Goal: Information Seeking & Learning: Compare options

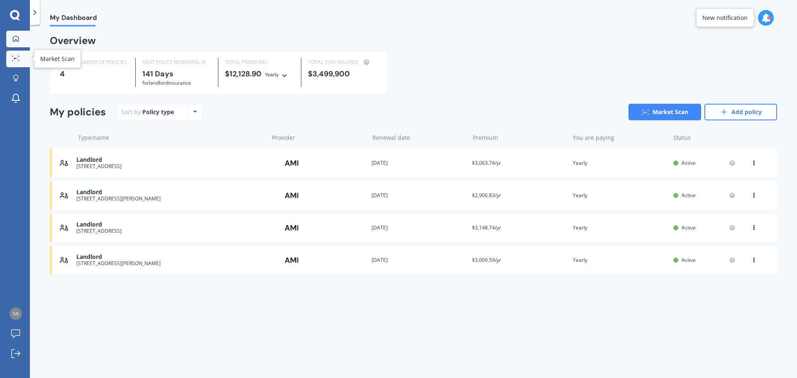
click at [20, 54] on link "Market Scan" at bounding box center [18, 59] width 24 height 17
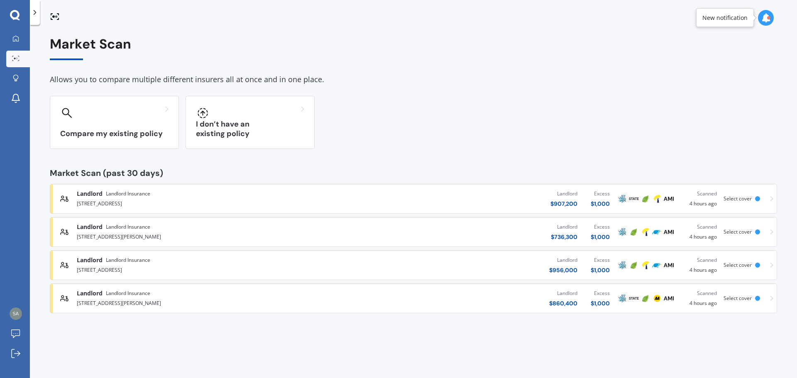
click at [269, 198] on div "[STREET_ADDRESS]" at bounding box center [207, 203] width 261 height 10
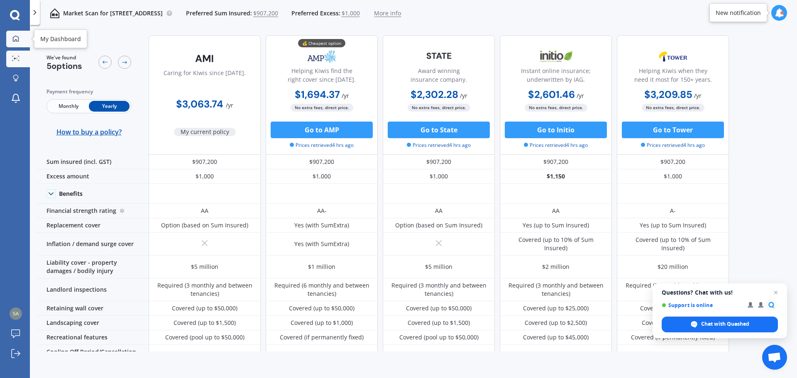
click at [17, 41] on icon at bounding box center [16, 38] width 6 height 6
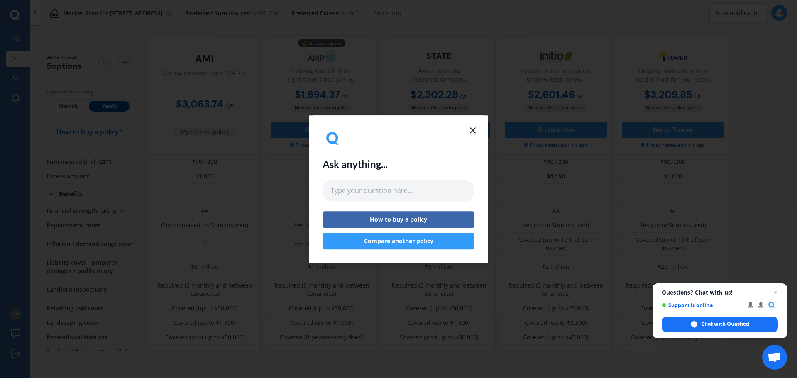
click at [475, 132] on line at bounding box center [472, 130] width 5 height 5
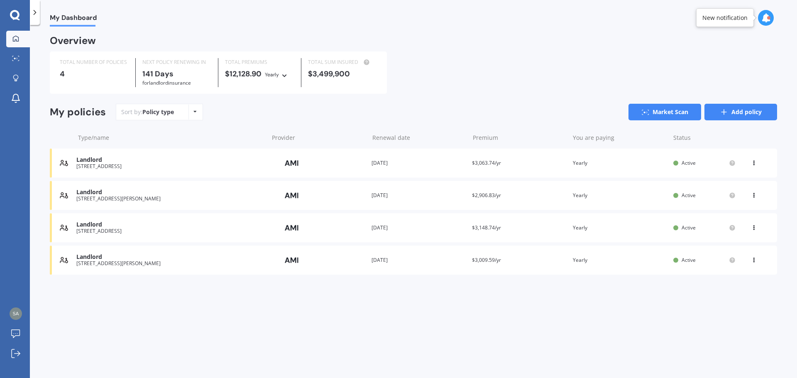
click at [742, 114] on link "Add policy" at bounding box center [740, 112] width 73 height 17
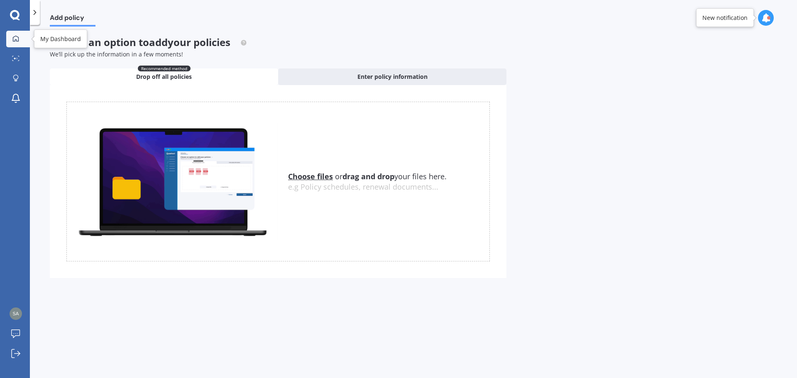
click at [14, 37] on icon at bounding box center [15, 38] width 7 height 7
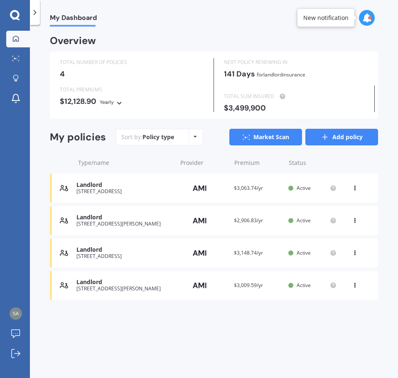
click at [337, 135] on link "Add policy" at bounding box center [341, 137] width 73 height 17
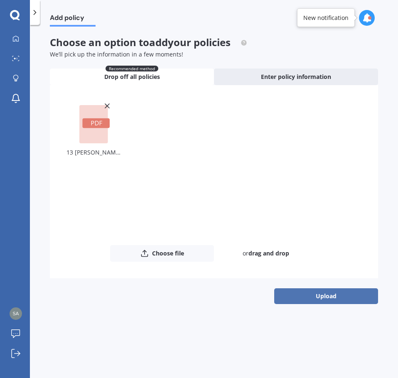
click at [309, 293] on button "Upload" at bounding box center [326, 296] width 104 height 16
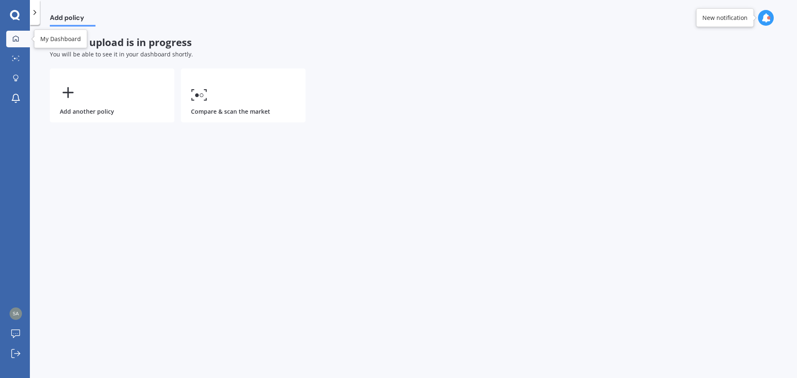
click at [8, 44] on link "My Dashboard" at bounding box center [18, 39] width 24 height 17
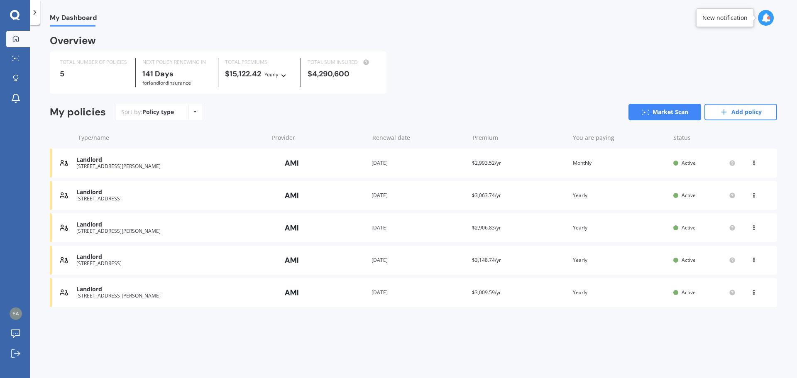
click at [325, 166] on div "Provider" at bounding box center [318, 163] width 94 height 16
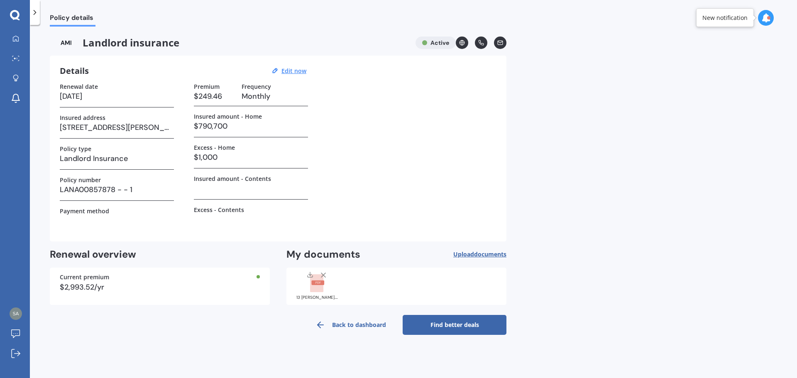
click at [474, 323] on link "Find better deals" at bounding box center [455, 325] width 104 height 20
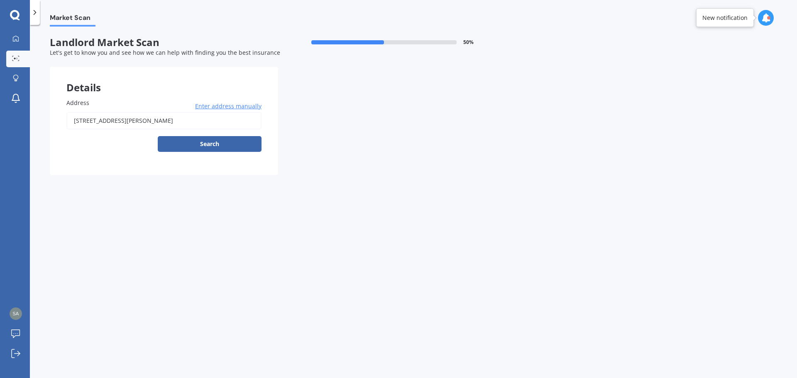
click at [222, 120] on input "[STREET_ADDRESS][PERSON_NAME]" at bounding box center [163, 120] width 195 height 17
type input "[STREET_ADDRESS][PERSON_NAME]"
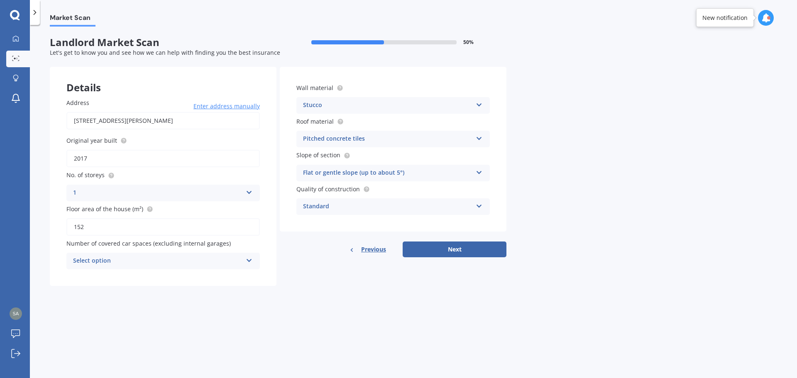
click at [155, 267] on div "Select option 0 1 2 3 4 5+" at bounding box center [162, 261] width 193 height 17
click at [105, 275] on div "0" at bounding box center [163, 277] width 193 height 15
click at [382, 139] on div "Pitched concrete tiles" at bounding box center [387, 139] width 169 height 10
click at [561, 147] on div "Market Scan Landlord Market Scan 50 % Let's get to know you and see how we can …" at bounding box center [413, 203] width 767 height 353
click at [417, 140] on div "Pitched concrete tiles" at bounding box center [387, 139] width 169 height 10
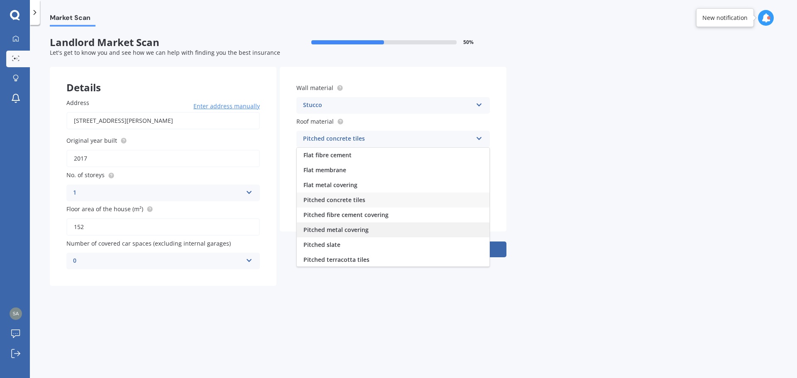
click at [364, 230] on span "Pitched metal covering" at bounding box center [335, 230] width 65 height 8
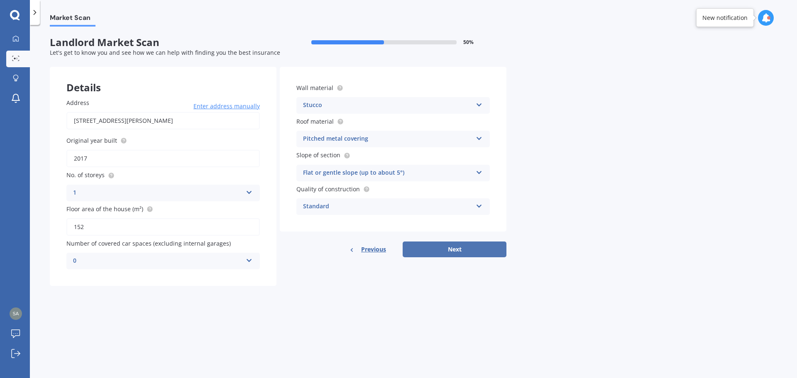
click at [469, 246] on button "Next" at bounding box center [455, 250] width 104 height 16
select select "26"
select select "02"
select select "1984"
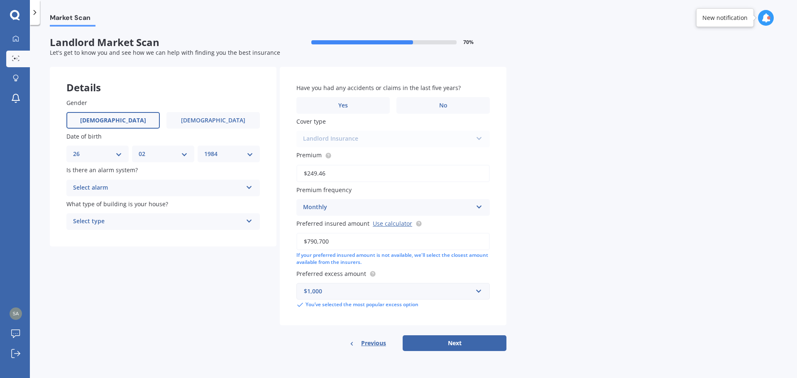
click at [151, 184] on div "Select alarm" at bounding box center [157, 188] width 169 height 10
click at [121, 220] on span "Yes, not monitored" at bounding box center [100, 219] width 55 height 8
click at [134, 221] on div "Select type" at bounding box center [157, 222] width 169 height 10
click at [129, 236] on div "Freestanding" at bounding box center [163, 237] width 193 height 15
click at [430, 99] on label "No" at bounding box center [442, 105] width 93 height 17
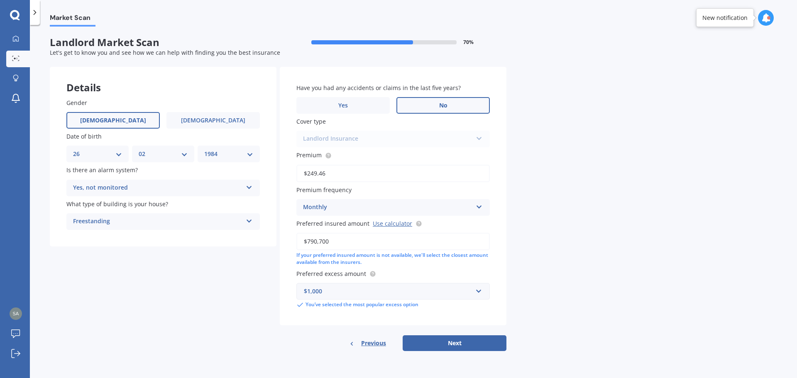
click at [0, 0] on input "No" at bounding box center [0, 0] width 0 height 0
click at [475, 340] on button "Next" at bounding box center [455, 343] width 104 height 16
select select "26"
select select "02"
select select "1984"
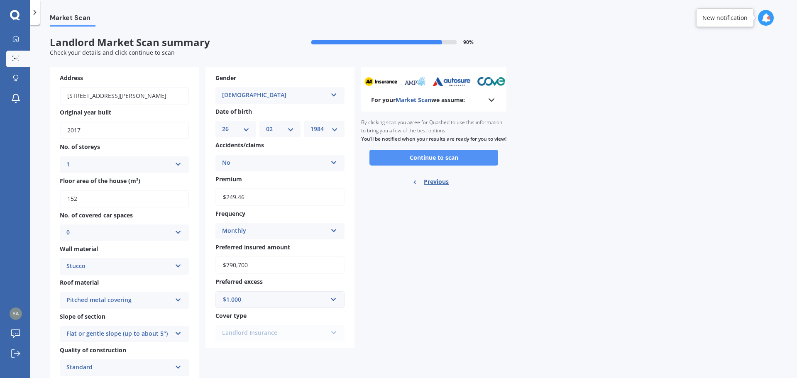
click at [432, 164] on button "Continue to scan" at bounding box center [433, 158] width 129 height 16
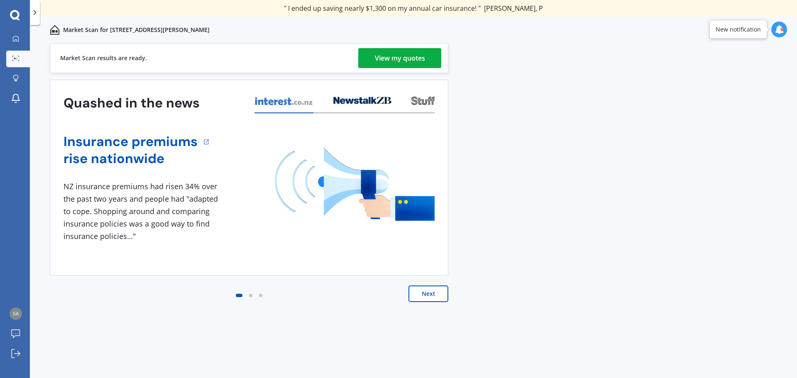
click at [404, 58] on div "View my quotes" at bounding box center [400, 58] width 50 height 20
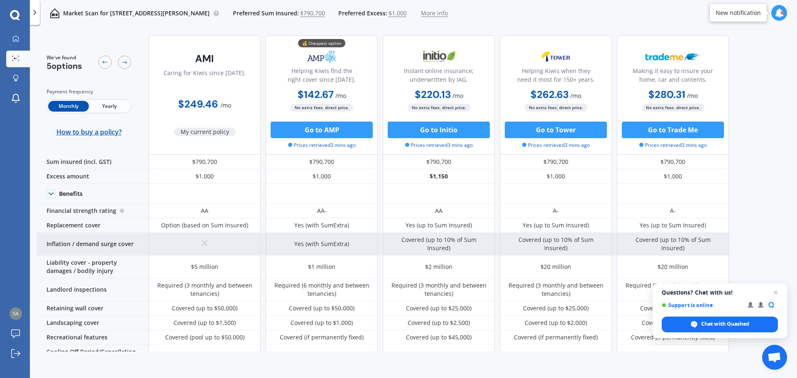
click at [106, 244] on div "Inflation / demand surge cover" at bounding box center [93, 244] width 112 height 23
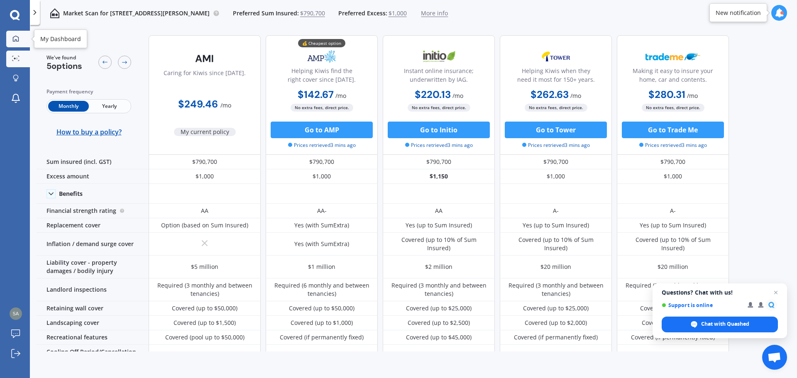
click at [22, 45] on link "My Dashboard" at bounding box center [18, 39] width 24 height 17
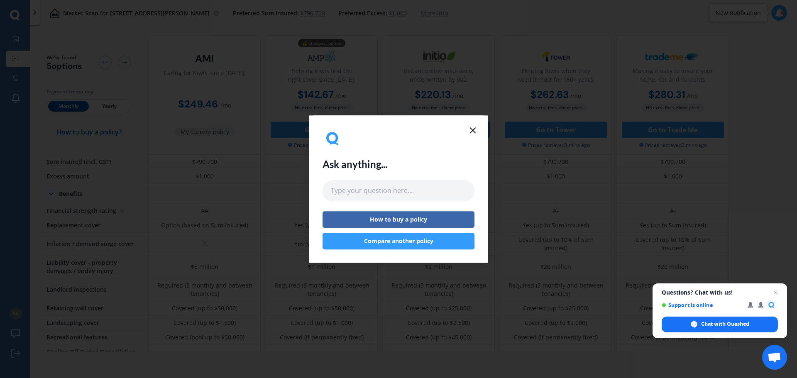
click at [477, 134] on icon at bounding box center [473, 130] width 10 height 10
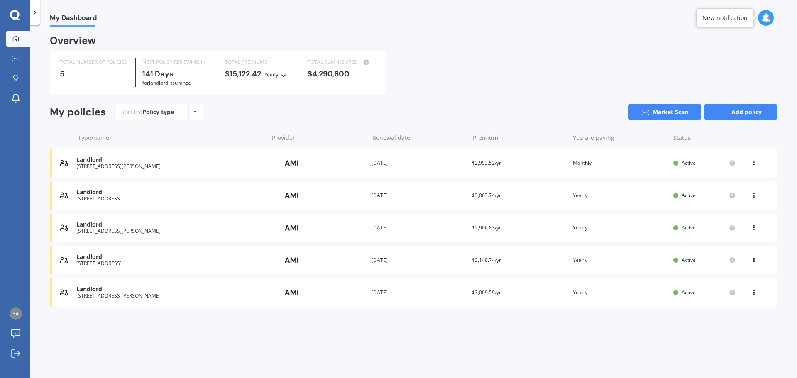
click at [731, 112] on link "Add policy" at bounding box center [740, 112] width 73 height 17
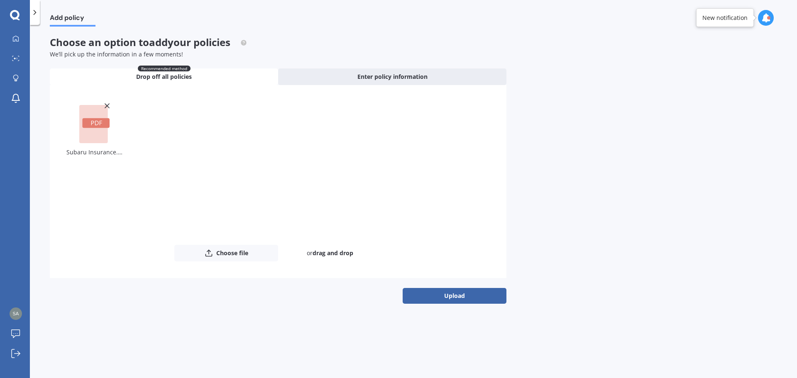
click at [484, 285] on div "Uploading Subaru Insurance.pdf Choose file or drag and drop The file name alrea…" at bounding box center [278, 194] width 457 height 219
click at [476, 296] on button "Upload" at bounding box center [455, 296] width 104 height 16
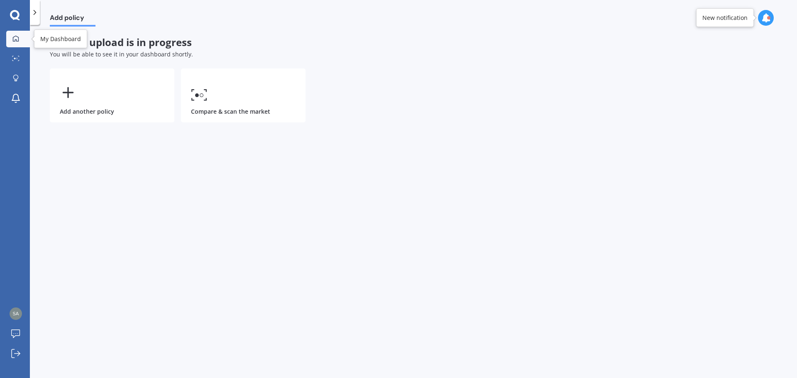
click at [17, 44] on link "My Dashboard" at bounding box center [18, 39] width 24 height 17
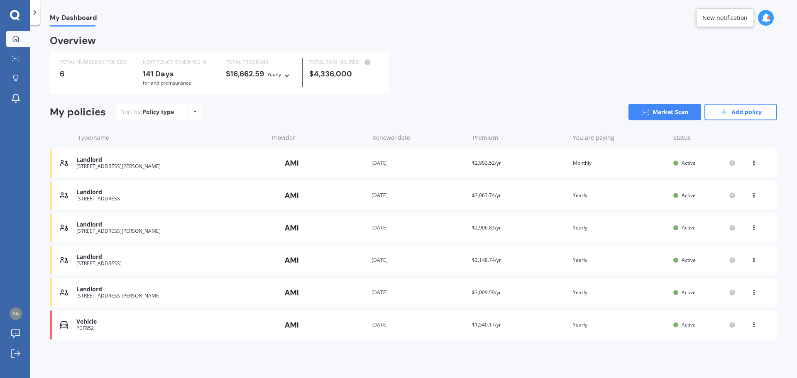
click at [196, 324] on div "Vehicle" at bounding box center [170, 321] width 188 height 7
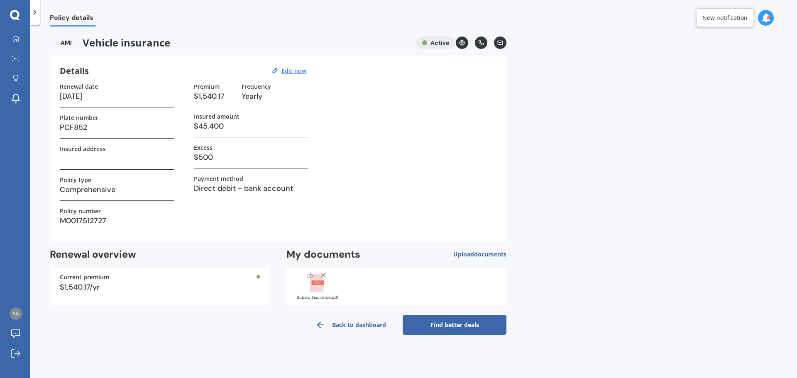
click at [469, 326] on link "Find better deals" at bounding box center [455, 325] width 104 height 20
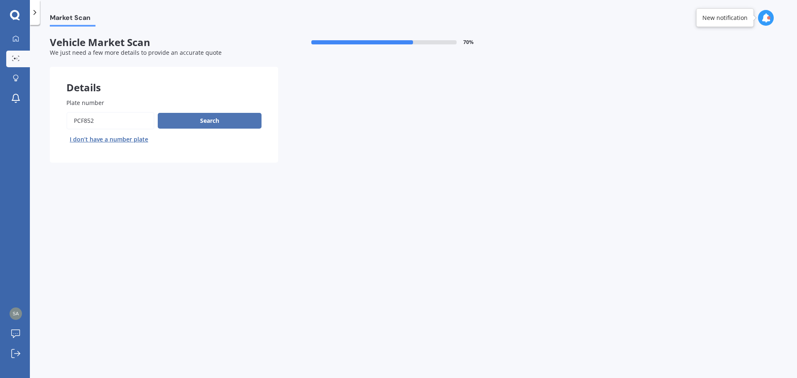
click at [222, 121] on button "Search" at bounding box center [210, 121] width 104 height 16
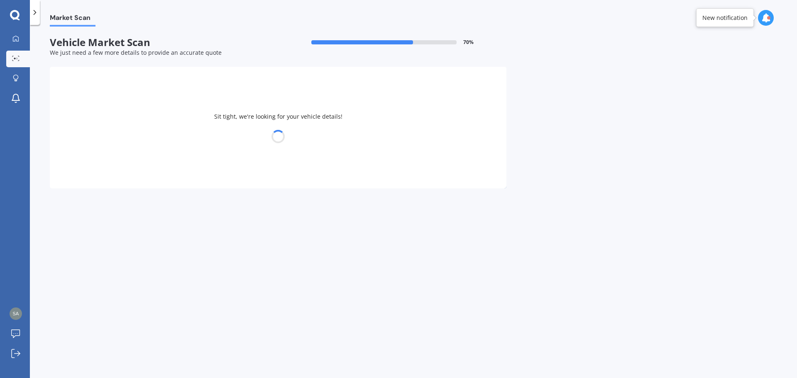
select select "SUBARU"
select select "OUTBACK"
select select "26"
select select "02"
select select "1984"
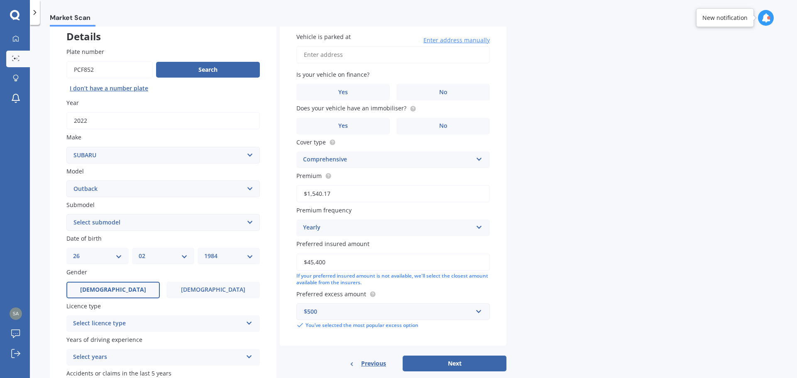
scroll to position [54, 0]
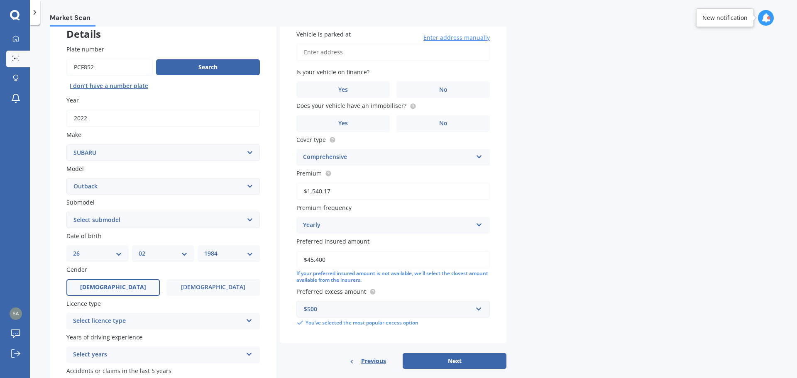
click at [178, 219] on select "Select submodel 2.0 Diesel 2.0 Diesel turbo 2.0D premium 2.5 2.5i 2.5i Luxury 2…" at bounding box center [162, 220] width 193 height 17
select select "2.5I LUXURY"
click at [66, 212] on select "Select submodel 2.0 Diesel 2.0 Diesel turbo 2.0D premium 2.5 2.5i 2.5i Luxury 2…" at bounding box center [162, 220] width 193 height 17
click at [118, 258] on select "DD 01 02 03 04 05 06 07 08 09 10 11 12 13 14 15 16 17 18 19 20 21 22 23 24 25 2…" at bounding box center [97, 253] width 49 height 9
select select "29"
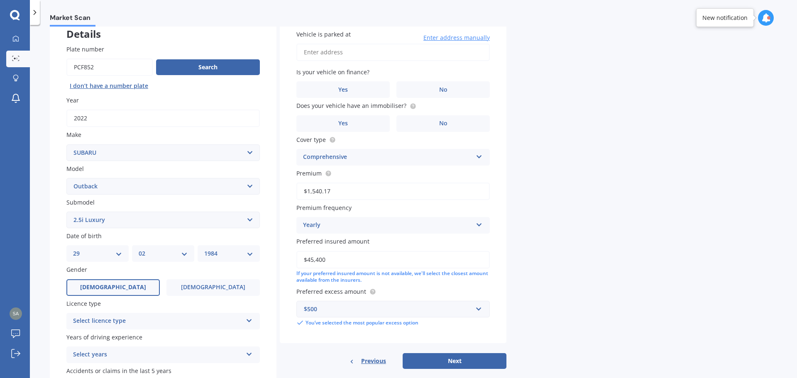
click at [73, 249] on select "DD 01 02 03 04 05 06 07 08 09 10 11 12 13 14 15 16 17 18 19 20 21 22 23 24 25 2…" at bounding box center [97, 253] width 49 height 9
click at [154, 250] on select "MM 01 02 03 04 05 06 07 08 09 10 11 12" at bounding box center [163, 253] width 49 height 9
select select "11"
click at [139, 249] on select "MM 01 02 03 04 05 06 07 08 09 10 11 12" at bounding box center [163, 253] width 49 height 9
click at [234, 256] on select "YYYY 2025 2024 2023 2022 2021 2020 2019 2018 2017 2016 2015 2014 2013 2012 2011…" at bounding box center [228, 253] width 49 height 9
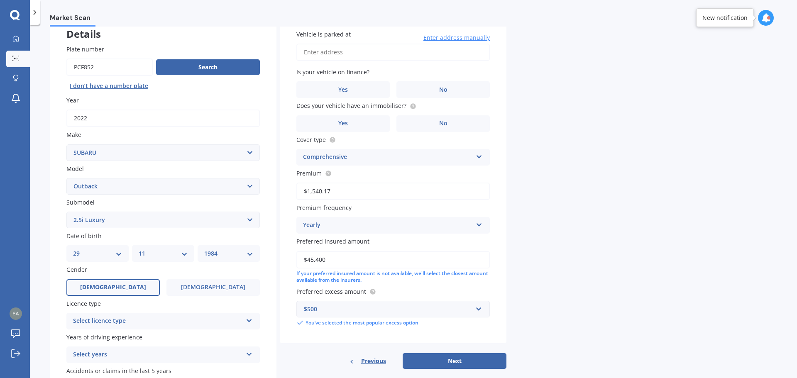
select select "1983"
click at [204, 249] on select "YYYY 2025 2024 2023 2022 2021 2020 2019 2018 2017 2016 2015 2014 2013 2012 2011…" at bounding box center [228, 253] width 49 height 9
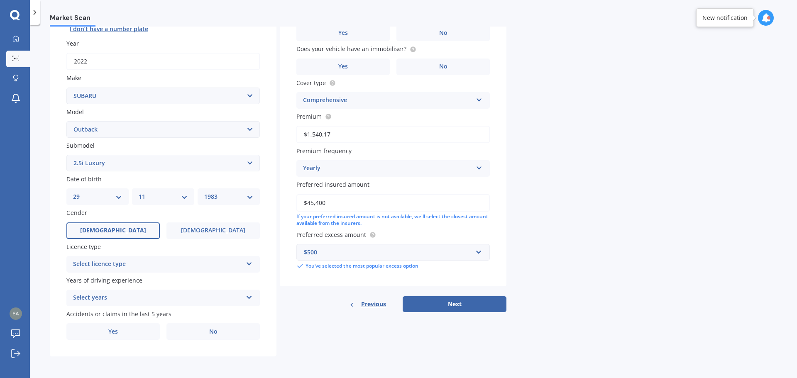
click at [209, 270] on div "Select licence type NZ Full NZ Restricted NZ Learners [GEOGRAPHIC_DATA] [GEOGRA…" at bounding box center [162, 264] width 193 height 17
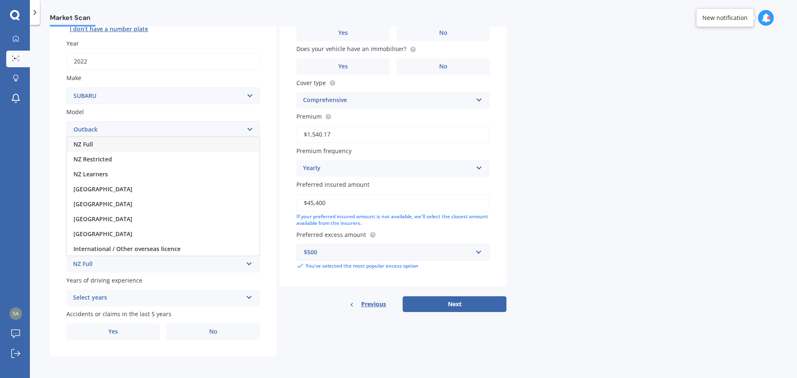
click at [186, 144] on div "NZ Full" at bounding box center [163, 144] width 193 height 15
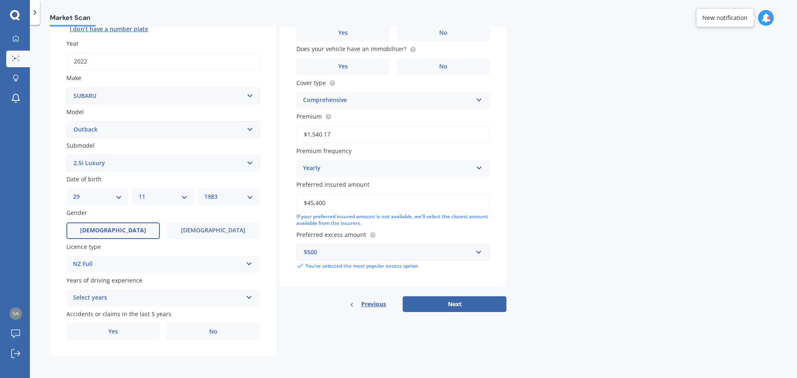
click at [149, 297] on div "Select years" at bounding box center [157, 298] width 169 height 10
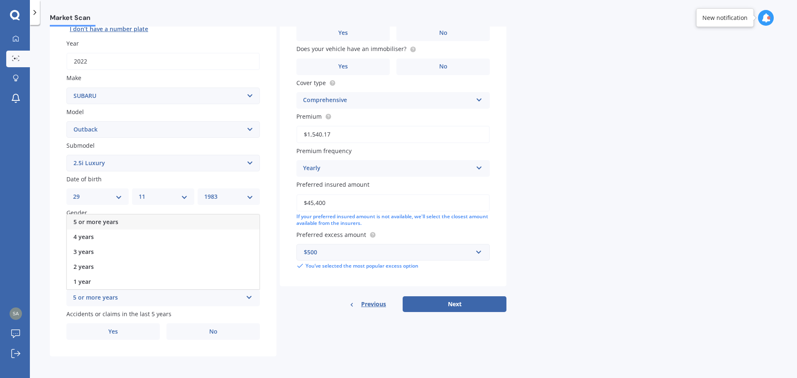
click at [139, 218] on div "5 or more years" at bounding box center [163, 222] width 193 height 15
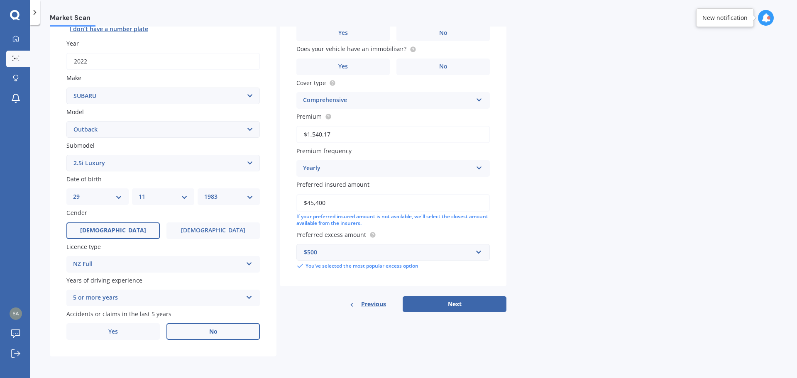
click at [200, 333] on label "No" at bounding box center [212, 331] width 93 height 17
click at [0, 0] on input "No" at bounding box center [0, 0] width 0 height 0
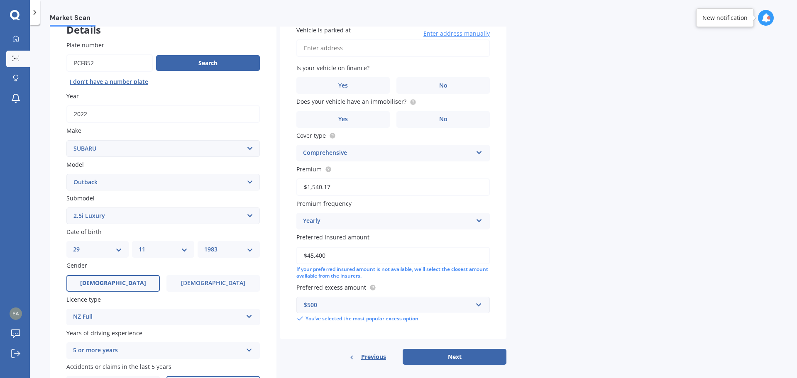
scroll to position [0, 0]
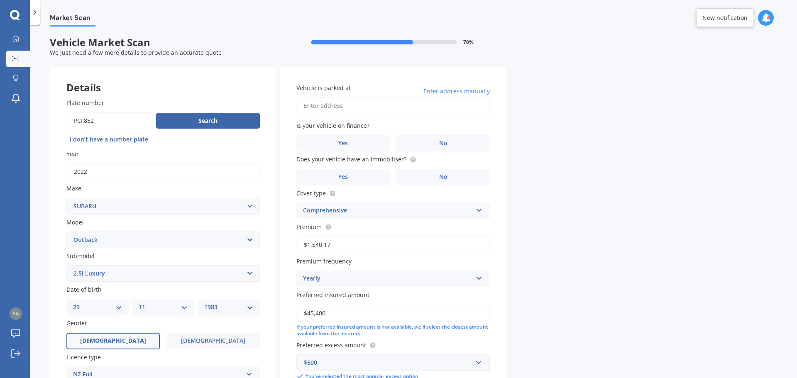
click at [376, 110] on input "Vehicle is parked at" at bounding box center [392, 105] width 193 height 17
click at [433, 112] on input "[STREET_ADDRESS][PERSON_NAME] 2013" at bounding box center [392, 105] width 193 height 17
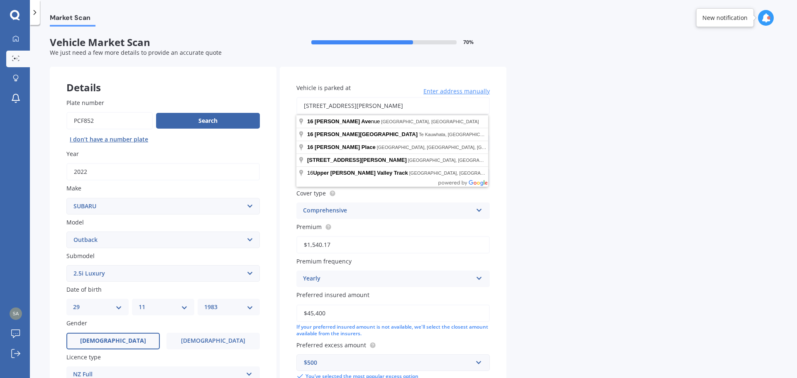
type input "[STREET_ADDRESS][PERSON_NAME]"
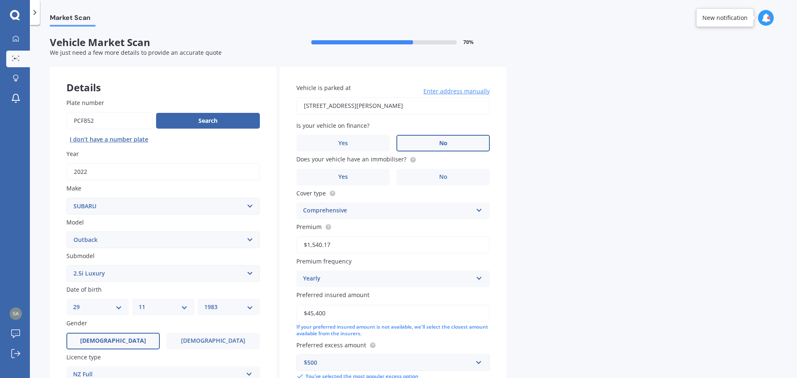
click at [440, 138] on label "No" at bounding box center [442, 143] width 93 height 17
click at [0, 0] on input "No" at bounding box center [0, 0] width 0 height 0
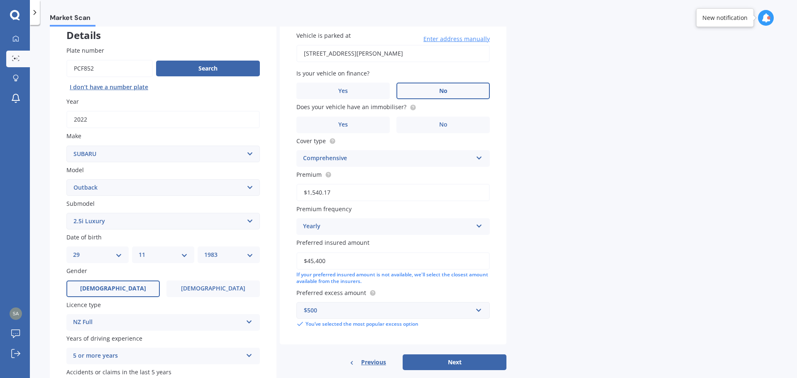
scroll to position [54, 0]
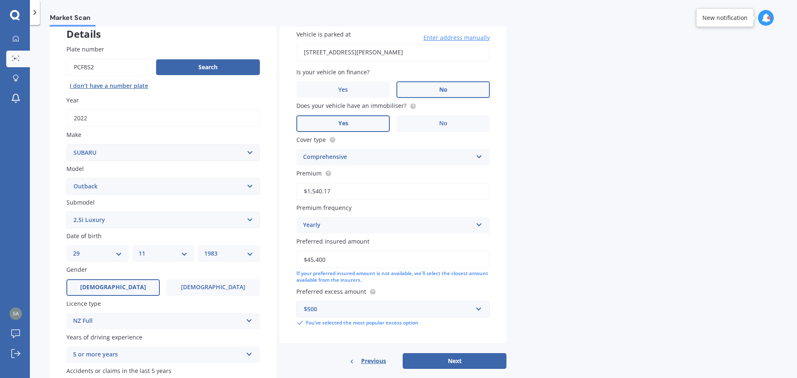
click at [362, 124] on label "Yes" at bounding box center [342, 123] width 93 height 17
click at [0, 0] on input "Yes" at bounding box center [0, 0] width 0 height 0
click at [440, 157] on div "Comprehensive" at bounding box center [387, 157] width 169 height 10
click at [441, 157] on div "Comprehensive" at bounding box center [387, 157] width 169 height 10
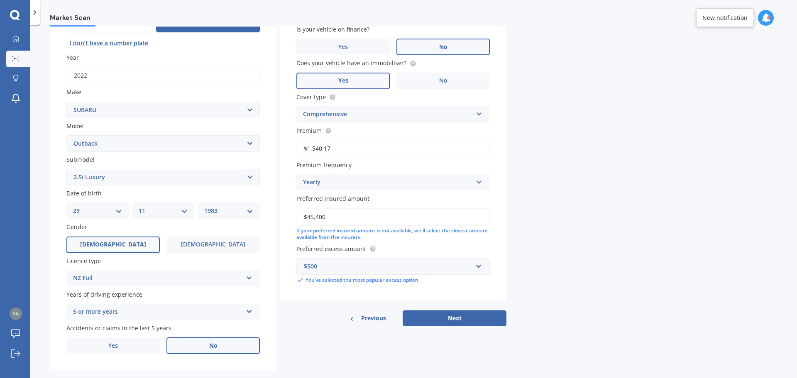
scroll to position [110, 0]
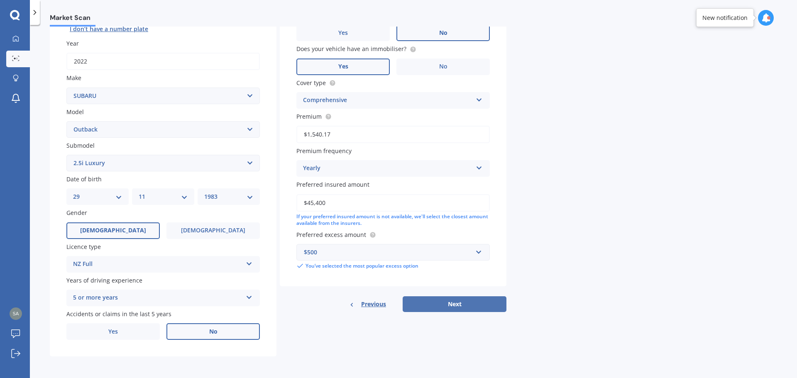
click at [464, 302] on button "Next" at bounding box center [455, 304] width 104 height 16
select select "29"
select select "11"
select select "1983"
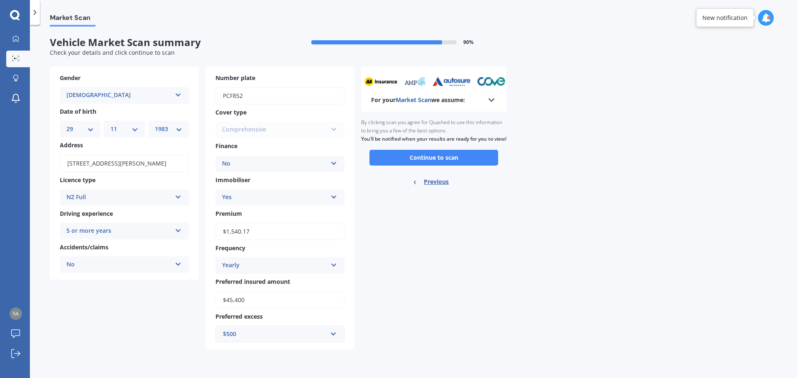
scroll to position [0, 0]
drag, startPoint x: 796, startPoint y: 203, endPoint x: 787, endPoint y: 282, distance: 79.0
click at [787, 282] on div "Market Scan Vehicle Market Scan summary 90 % Check your details and click conti…" at bounding box center [413, 203] width 767 height 353
click at [443, 166] on button "Continue to scan" at bounding box center [433, 158] width 129 height 16
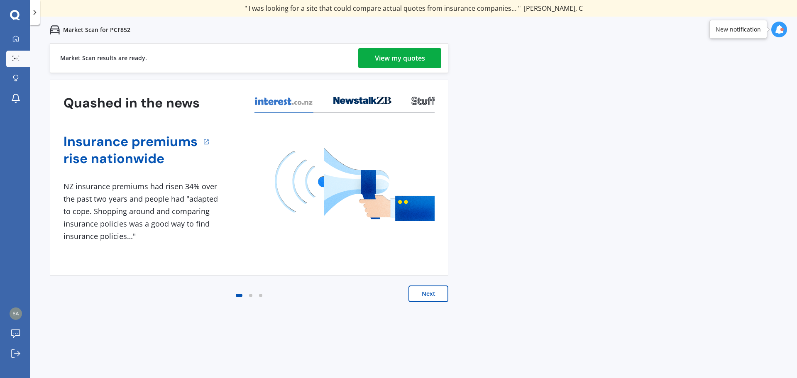
click at [422, 55] on div "View my quotes" at bounding box center [400, 58] width 50 height 20
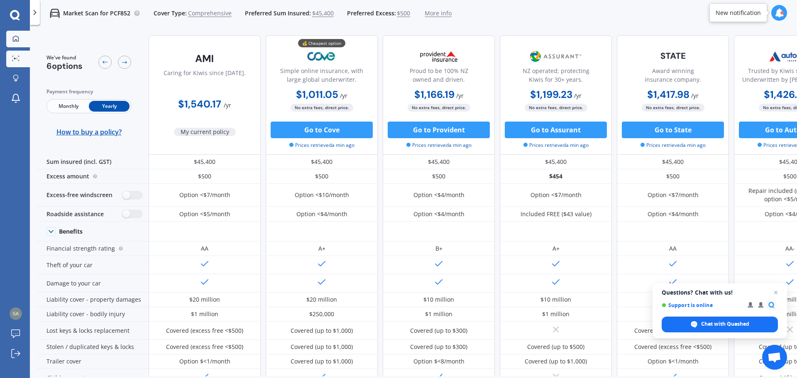
click at [19, 33] on link "My Dashboard" at bounding box center [18, 39] width 24 height 17
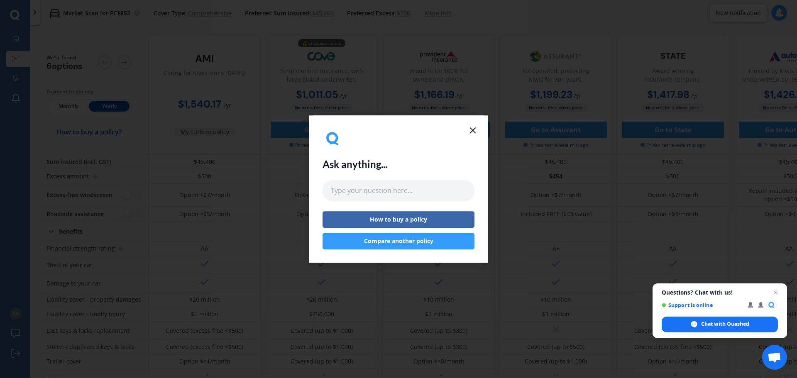
click at [475, 134] on icon at bounding box center [473, 130] width 10 height 10
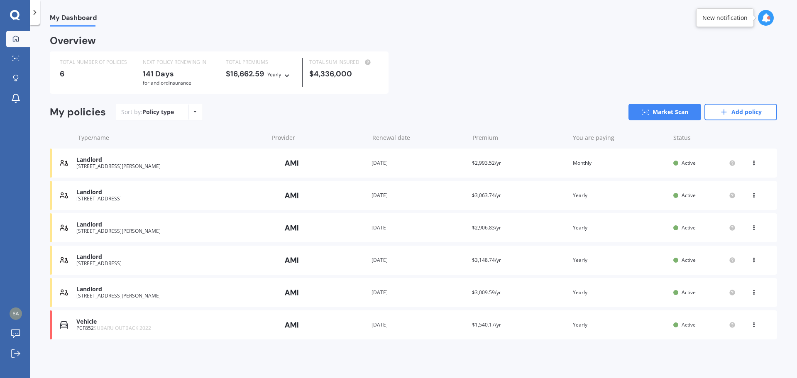
click at [342, 161] on div "Provider" at bounding box center [318, 163] width 94 height 16
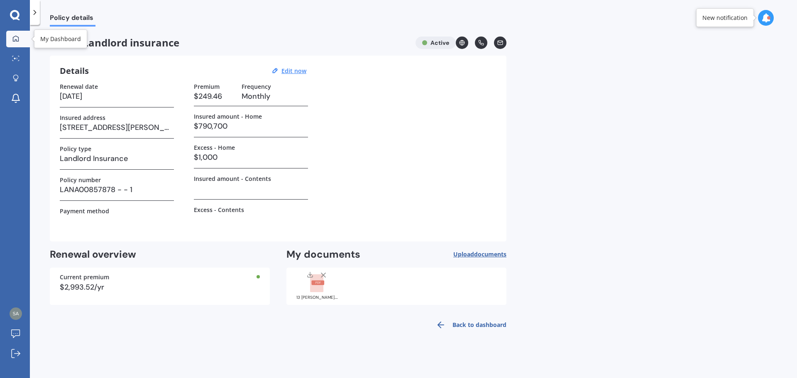
click at [16, 41] on icon at bounding box center [16, 38] width 6 height 6
